Goal: Information Seeking & Learning: Learn about a topic

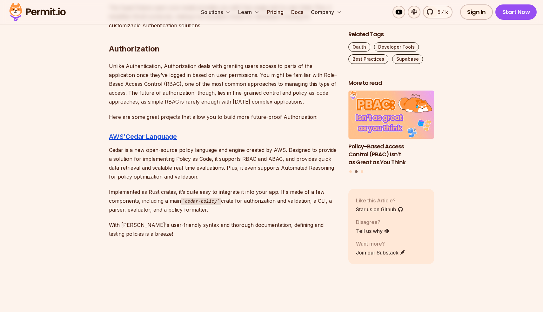
scroll to position [1359, 0]
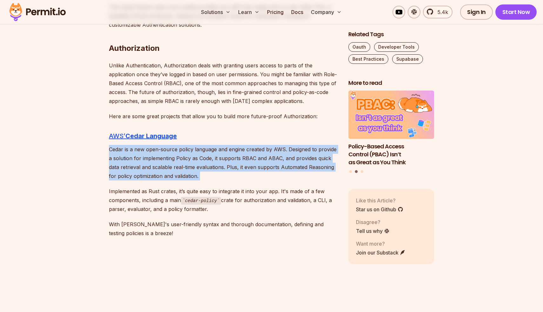
click at [243, 163] on p "Cedar is a new open-source policy language and engine created by AWS. Designed …" at bounding box center [223, 163] width 229 height 36
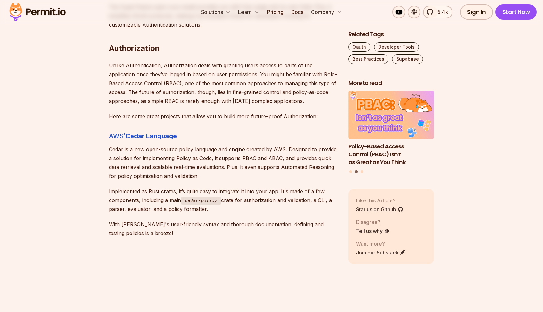
click at [192, 94] on p "Unlike Authentication, Authorization deals with granting users access to parts …" at bounding box center [223, 83] width 229 height 44
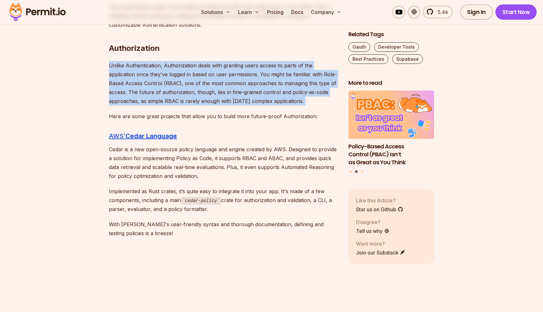
click at [192, 94] on p "Unlike Authentication, Authorization deals with granting users access to parts …" at bounding box center [223, 83] width 229 height 44
click at [201, 94] on p "Unlike Authentication, Authorization deals with granting users access to parts …" at bounding box center [223, 83] width 229 height 44
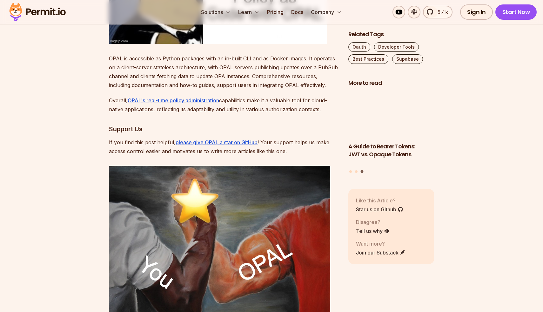
scroll to position [2178, 0]
